Goal: Task Accomplishment & Management: Complete application form

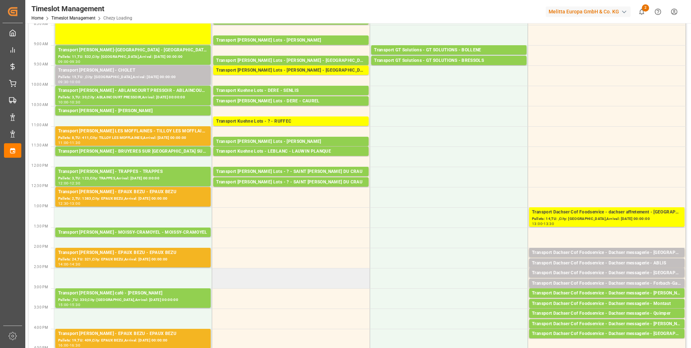
scroll to position [36, 0]
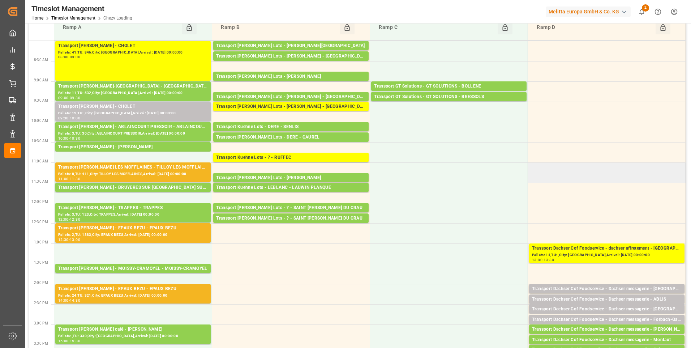
click at [583, 172] on td at bounding box center [607, 172] width 158 height 20
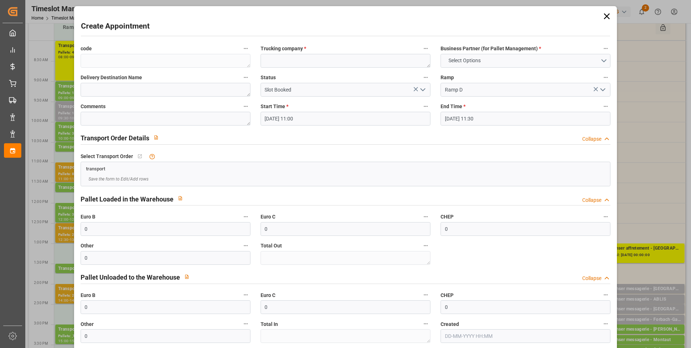
click at [508, 211] on div "CHEP 0" at bounding box center [526, 223] width 180 height 29
click at [604, 12] on icon at bounding box center [607, 16] width 10 height 10
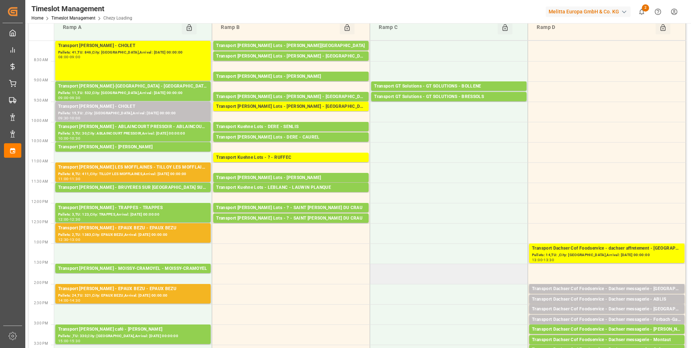
click at [479, 279] on td at bounding box center [449, 274] width 158 height 20
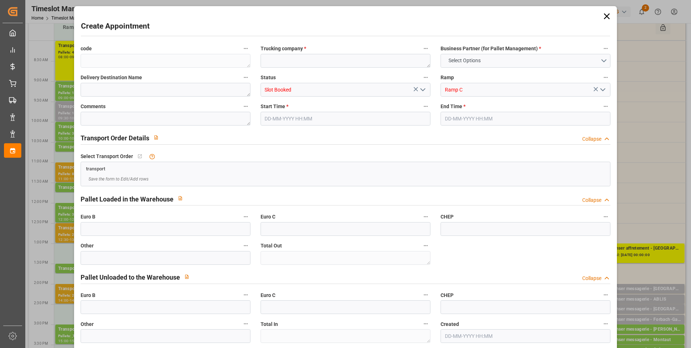
type input "0"
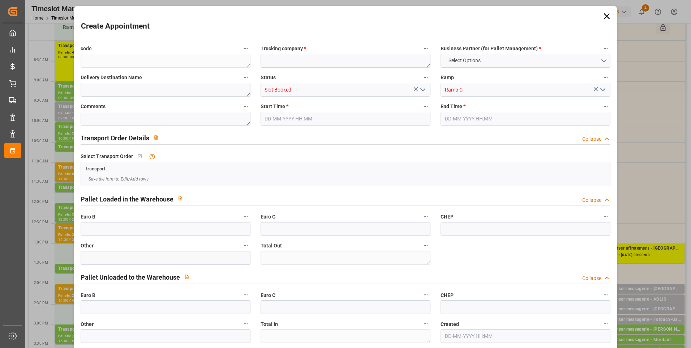
type input "0"
type input "[DATE] 13:30"
type input "[DATE] 14:00"
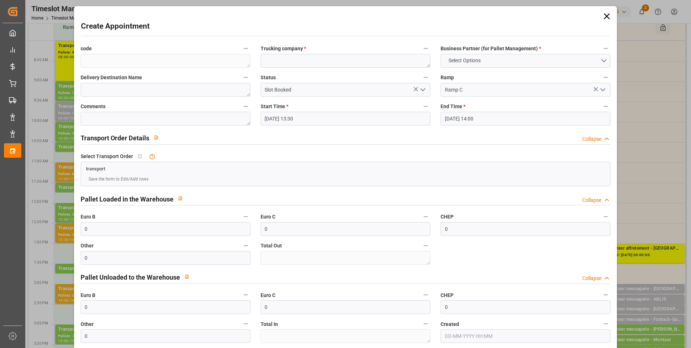
click at [662, 277] on div "Create Appointment code Trucking company * Business Partner (for Pallet Managem…" at bounding box center [345, 174] width 691 height 348
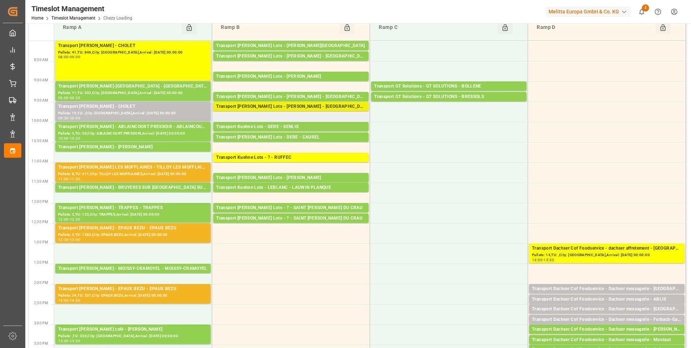
click at [299, 103] on div "Transport [PERSON_NAME] Lots - [PERSON_NAME] - [GEOGRAPHIC_DATA]" at bounding box center [291, 106] width 150 height 7
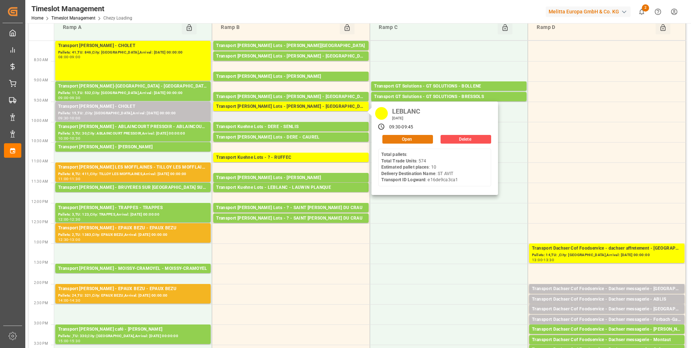
click at [399, 139] on button "Open" at bounding box center [407, 139] width 51 height 9
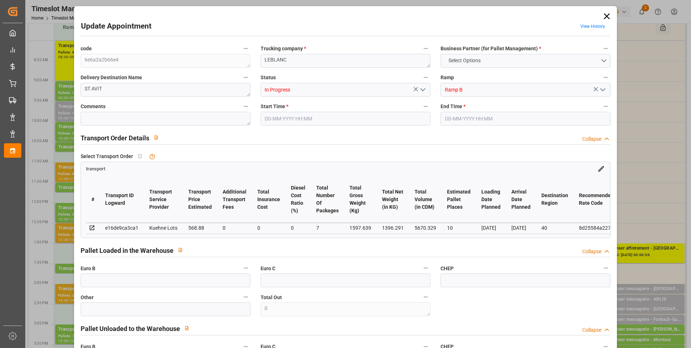
type input "10"
type input "568.88"
type input "0"
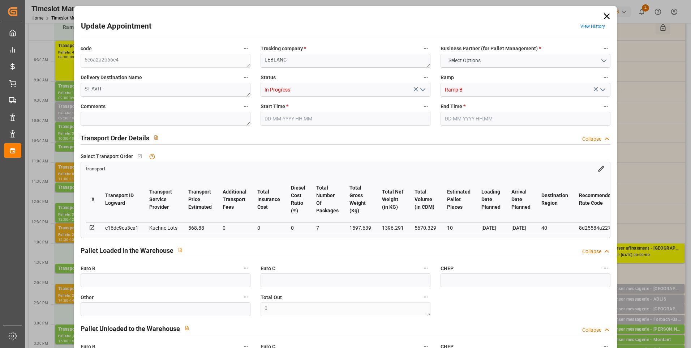
type input "568.88"
type input "0"
type input "7"
type input "1396.291"
type input "2701.639"
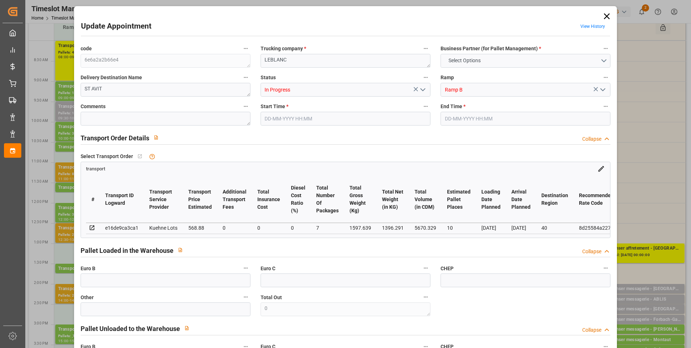
type input "5670.329"
type input "40"
type input "0"
type input "574"
type input "48"
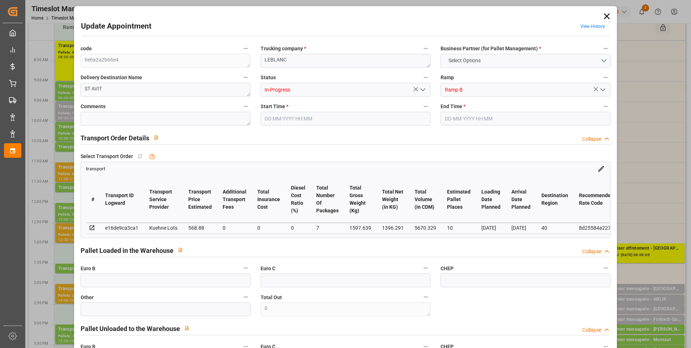
type input "101"
type input "1597.639"
type input "0"
type input "4710.8598"
type input "0"
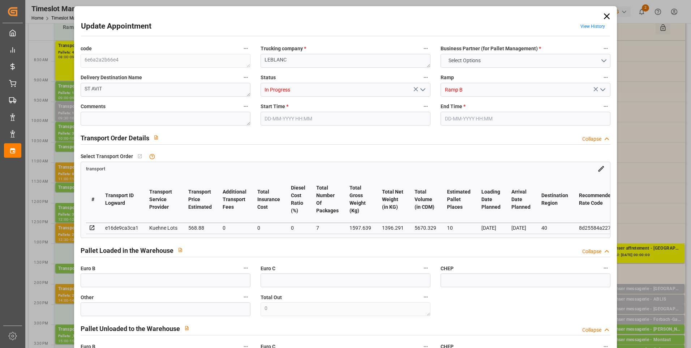
type input "0"
type input "21"
type input "35"
type input "[DATE] 09:30"
type input "[DATE] 09:45"
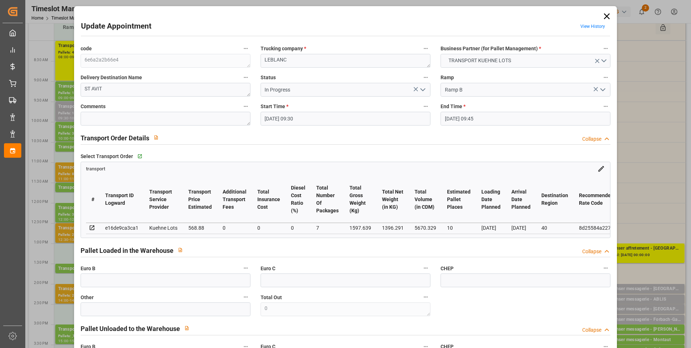
type input "[DATE] 12:36"
type input "[DATE] 11:45"
type input "[DATE]"
click at [419, 87] on icon "open menu" at bounding box center [423, 89] width 9 height 9
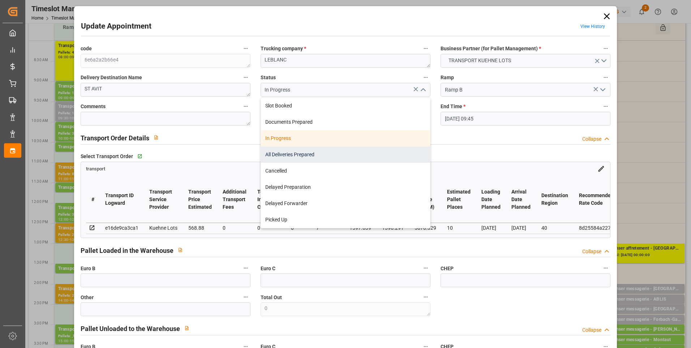
click at [296, 153] on div "All Deliveries Prepared" at bounding box center [345, 154] width 169 height 16
type input "All Deliveries Prepared"
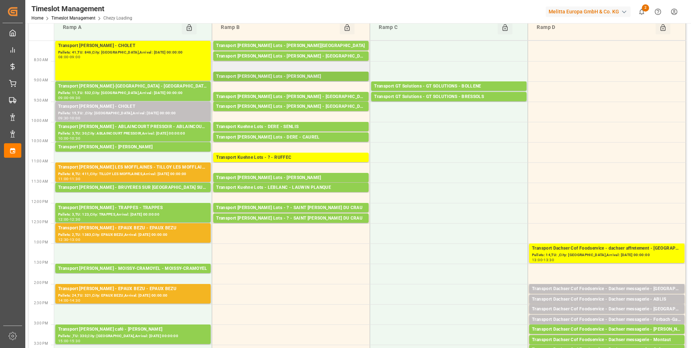
click at [296, 77] on div "Transport [PERSON_NAME] Lots - [PERSON_NAME]" at bounding box center [291, 76] width 150 height 7
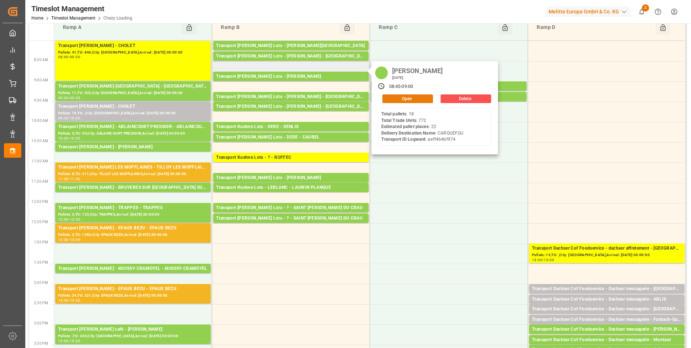
click at [412, 97] on button "Open" at bounding box center [407, 98] width 51 height 9
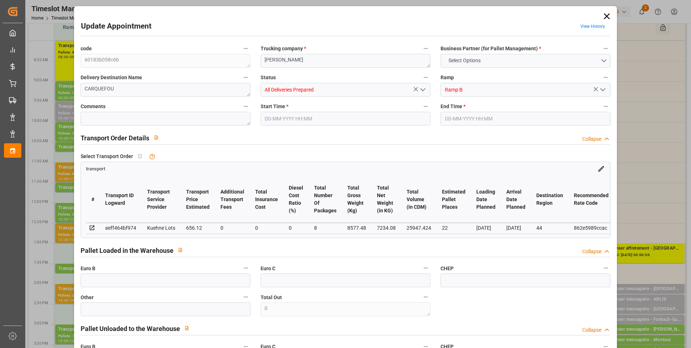
type input "22"
type input "656.12"
type input "0"
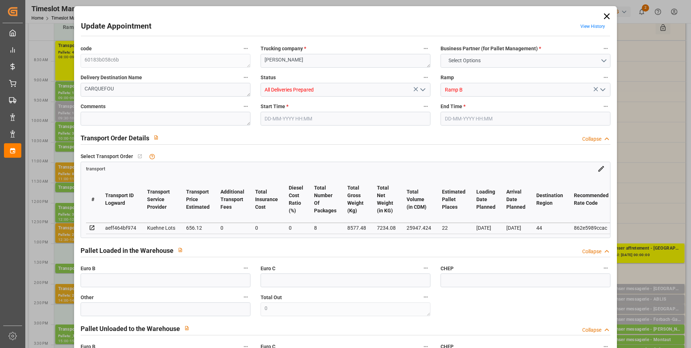
type input "656.12"
type input "0"
type input "8"
type input "7234.08"
type input "9657"
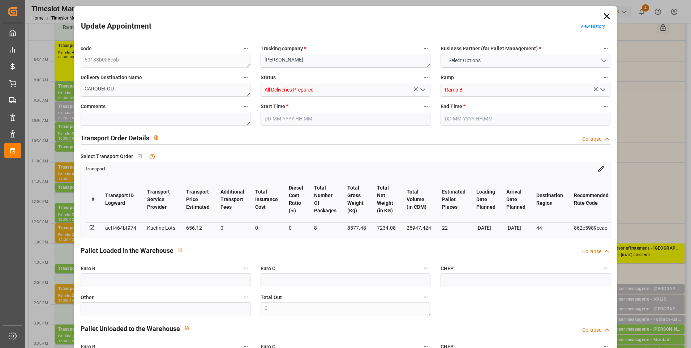
type input "25947.424"
type input "44"
type input "18"
type input "772"
type input "26"
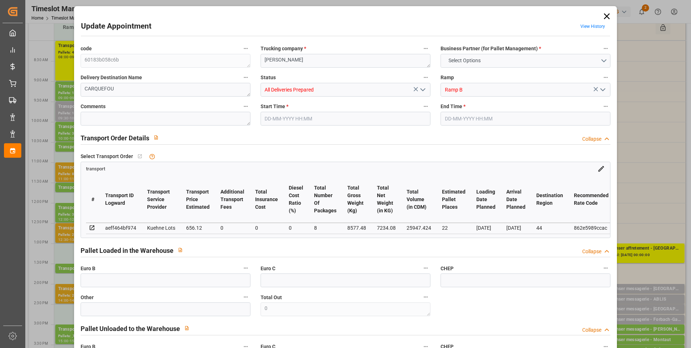
type input "101"
type input "8577.48"
type input "0"
type input "4710.8598"
type input "0"
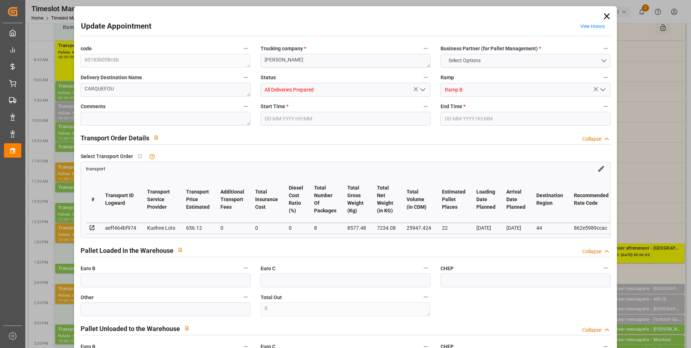
type input "0"
type input "21"
type input "35"
type input "[DATE] 08:45"
type input "[DATE] 09:00"
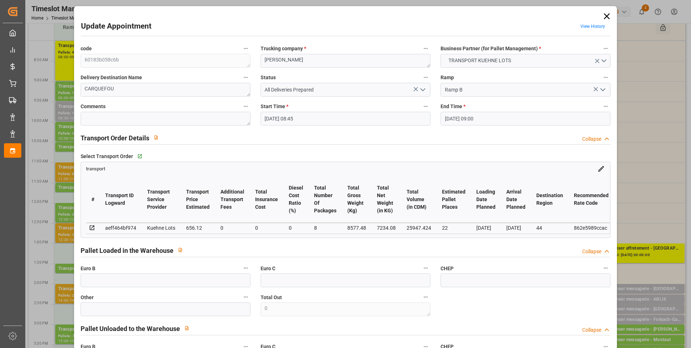
type input "[DATE] 15:08"
type input "[DATE] 11:27"
type input "[DATE]"
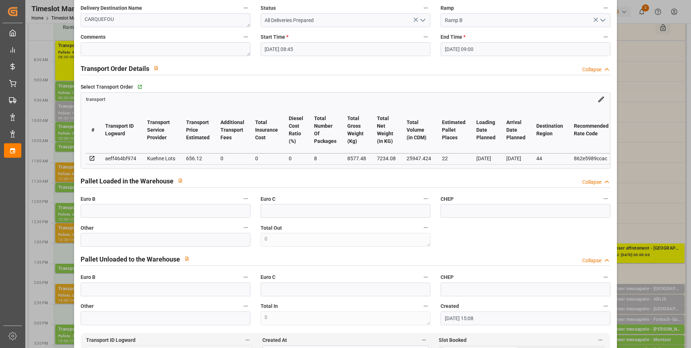
scroll to position [0, 0]
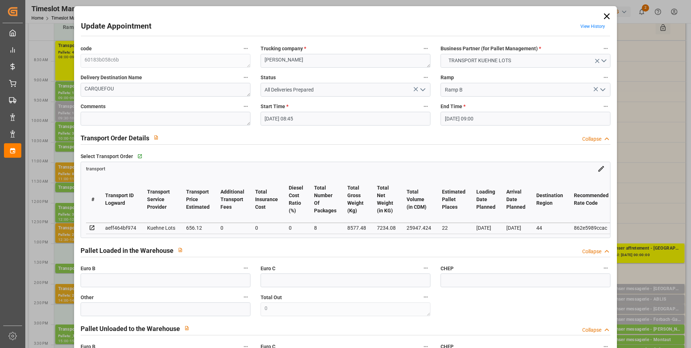
click at [605, 15] on icon at bounding box center [607, 16] width 10 height 10
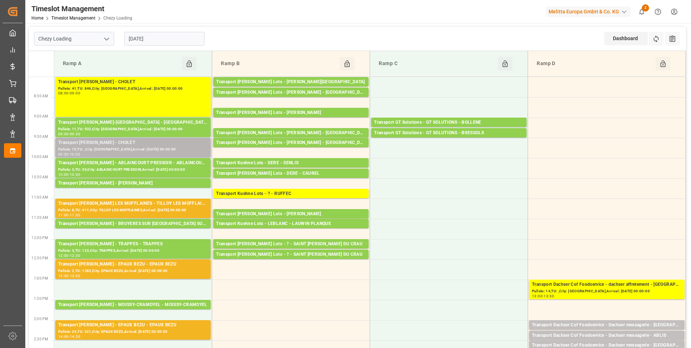
click at [124, 146] on div "Pallets: 15,TU: ,City: [GEOGRAPHIC_DATA],Arrival: [DATE] 00:00:00" at bounding box center [133, 149] width 150 height 6
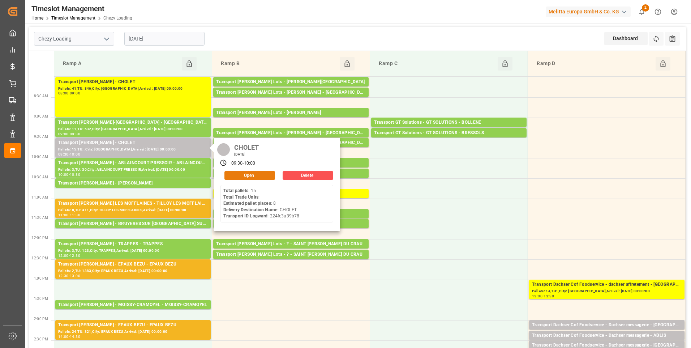
click at [250, 175] on button "Open" at bounding box center [249, 175] width 51 height 9
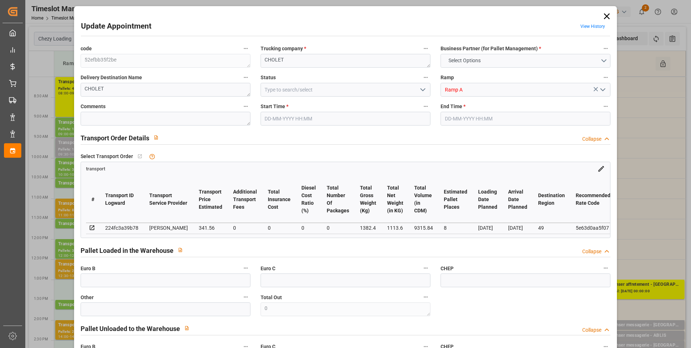
type input "8"
type input "341.56"
type input "0"
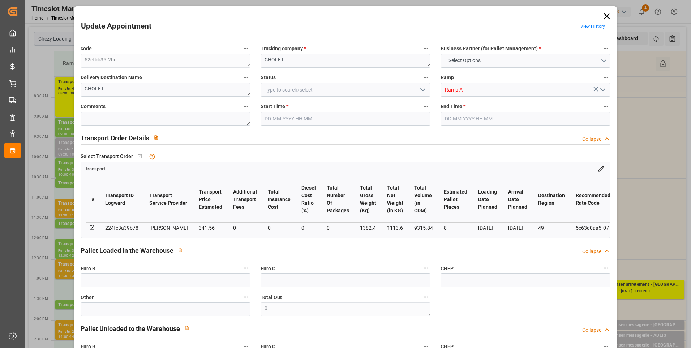
type input "327.7268"
type input "-13.8332"
type input "0"
type input "1113.6"
type input "1800"
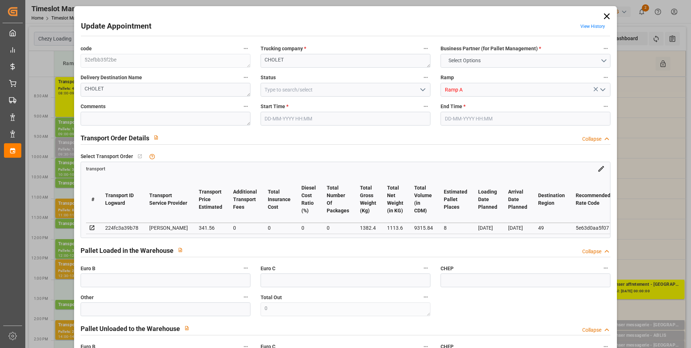
type input "9315.84"
type input "49"
type input "15"
type input "0"
type input "15"
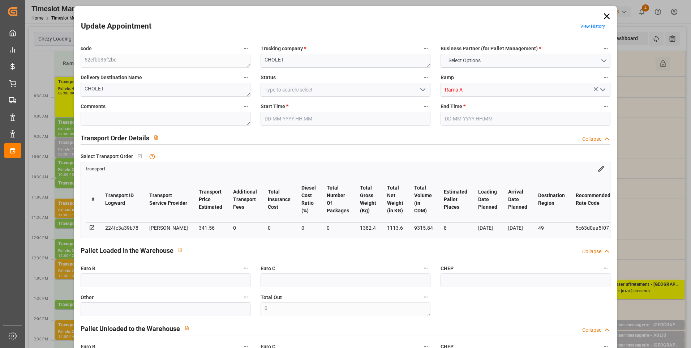
type input "101"
type input "1382.4"
type input "0"
type input "4710.8598"
type input "0"
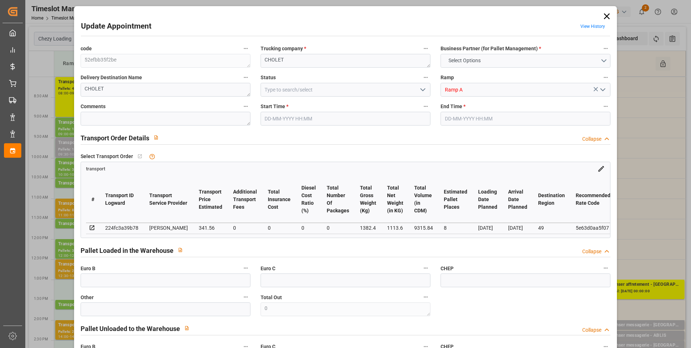
type input "0"
type input "21"
type input "35"
type input "[DATE] 09:30"
type input "[DATE] 10:00"
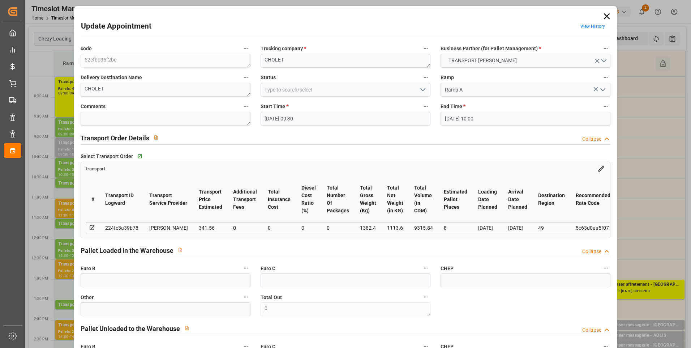
type input "[DATE] 16:11"
type input "[DATE] 11:40"
type input "[DATE]"
click at [424, 89] on polyline "open menu" at bounding box center [423, 90] width 4 height 2
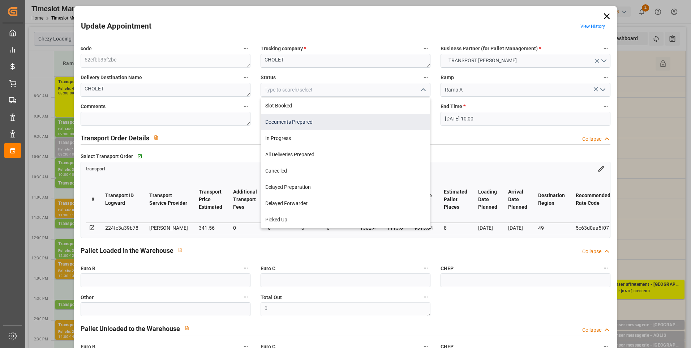
click at [281, 117] on div "Documents Prepared" at bounding box center [345, 122] width 169 height 16
type input "Documents Prepared"
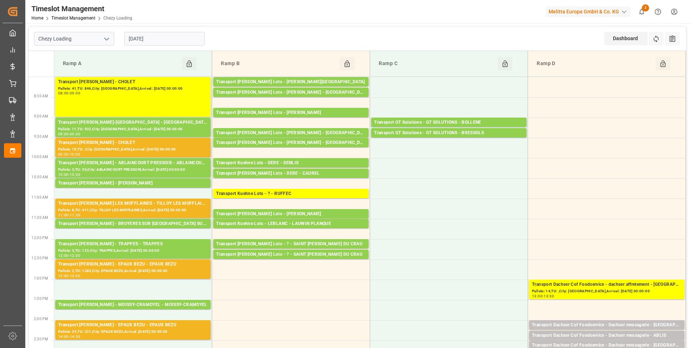
click at [178, 39] on input "[DATE]" at bounding box center [164, 39] width 80 height 14
click at [413, 255] on td at bounding box center [449, 249] width 158 height 20
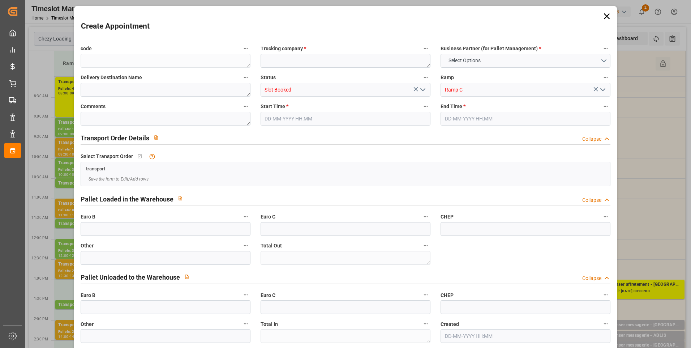
type input "0"
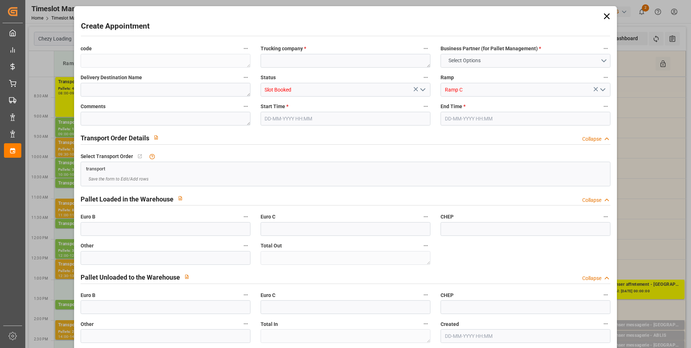
type input "0"
type input "[DATE] 12:00"
type input "[DATE] 12:30"
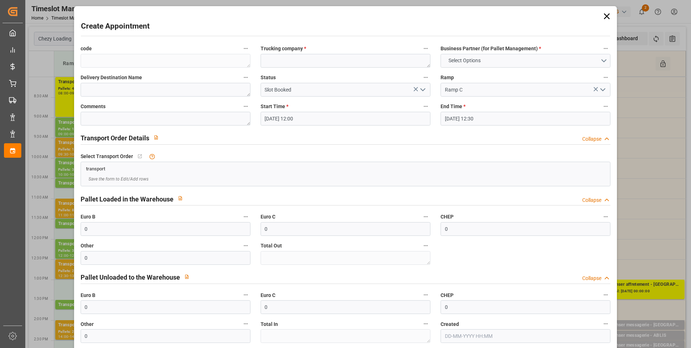
click at [605, 16] on icon at bounding box center [607, 16] width 10 height 10
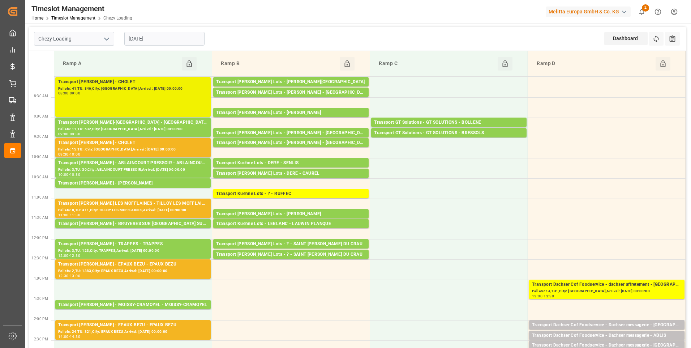
click at [149, 87] on div "Pallets: 41,TU: 846,City: [GEOGRAPHIC_DATA],Arrival: [DATE] 00:00:00" at bounding box center [133, 89] width 150 height 6
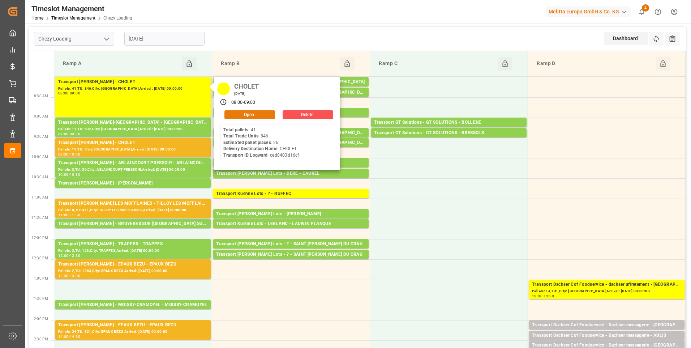
click at [232, 113] on button "Open" at bounding box center [249, 114] width 51 height 9
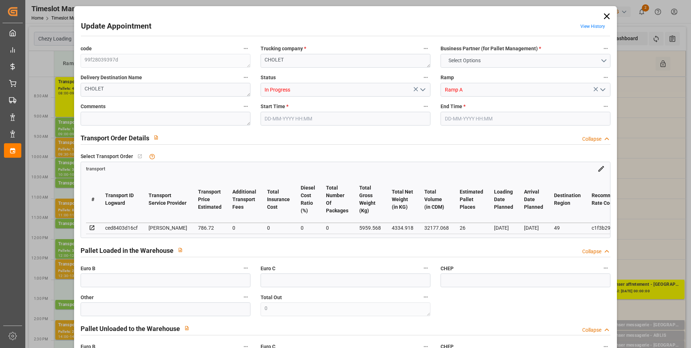
type input "26"
type input "786.72"
type input "0"
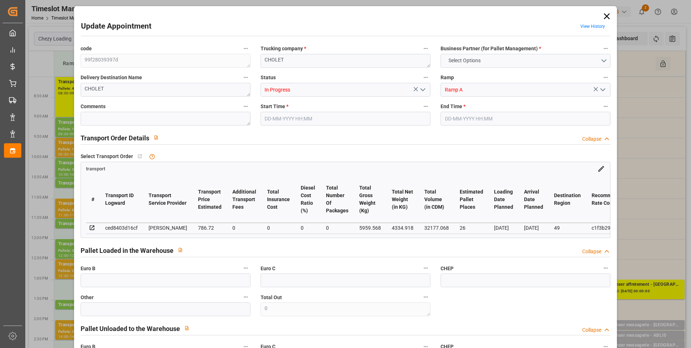
type input "754.8578"
type input "-31.8622"
type input "0"
type input "4334.918"
type input "7416.408"
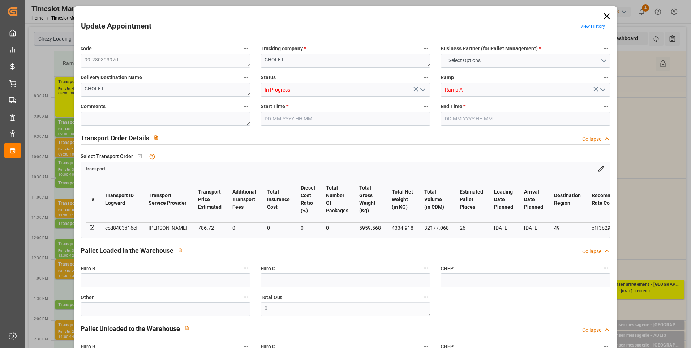
type input "32177.068"
type input "49"
type input "41"
type input "846"
type input "51"
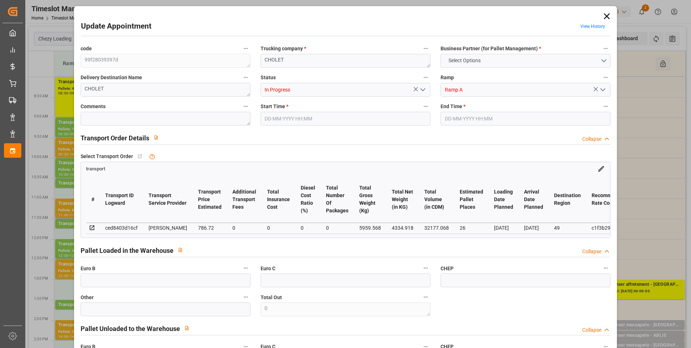
type input "101"
type input "5959.568"
type input "0"
type input "4710.8598"
type input "0"
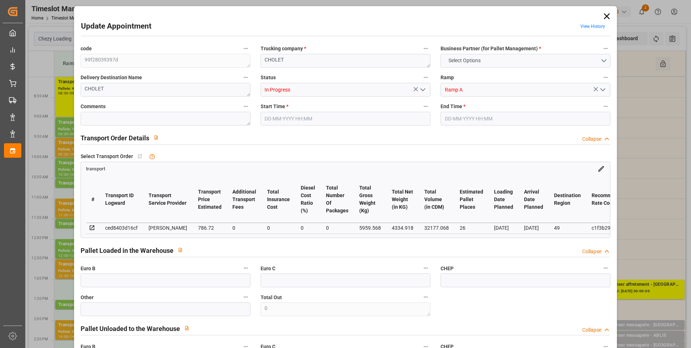
type input "0"
type input "21"
type input "35"
type input "[DATE] 08:00"
type input "[DATE] 09:00"
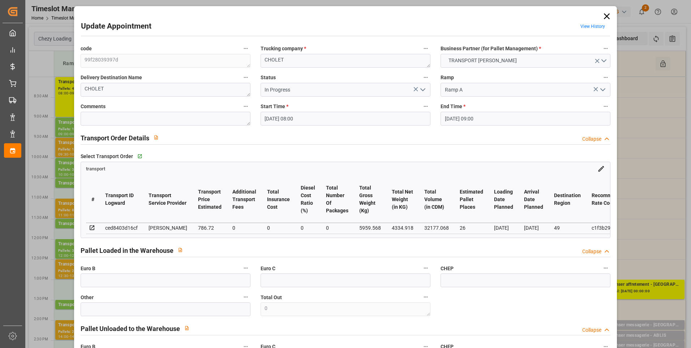
type input "[DATE] 16:50"
type input "[DATE] 11:52"
type input "[DATE]"
drag, startPoint x: 424, startPoint y: 84, endPoint x: 418, endPoint y: 94, distance: 11.8
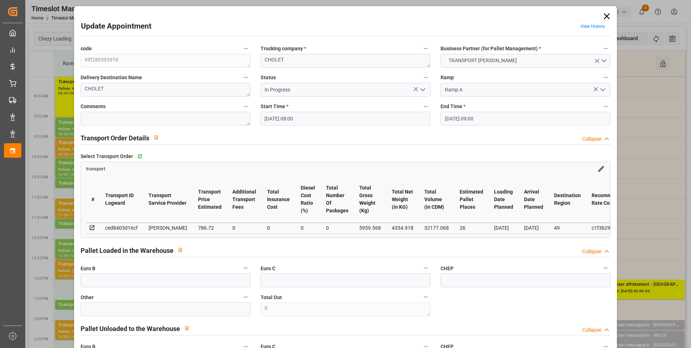
click at [424, 85] on button "open menu" at bounding box center [422, 89] width 11 height 11
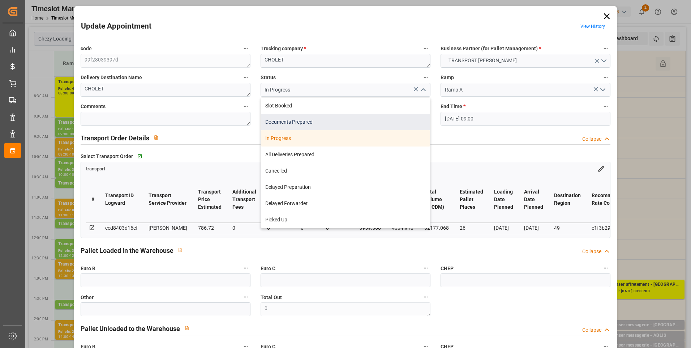
click at [281, 123] on div "Documents Prepared" at bounding box center [345, 122] width 169 height 16
type input "Documents Prepared"
